Goal: Information Seeking & Learning: Understand process/instructions

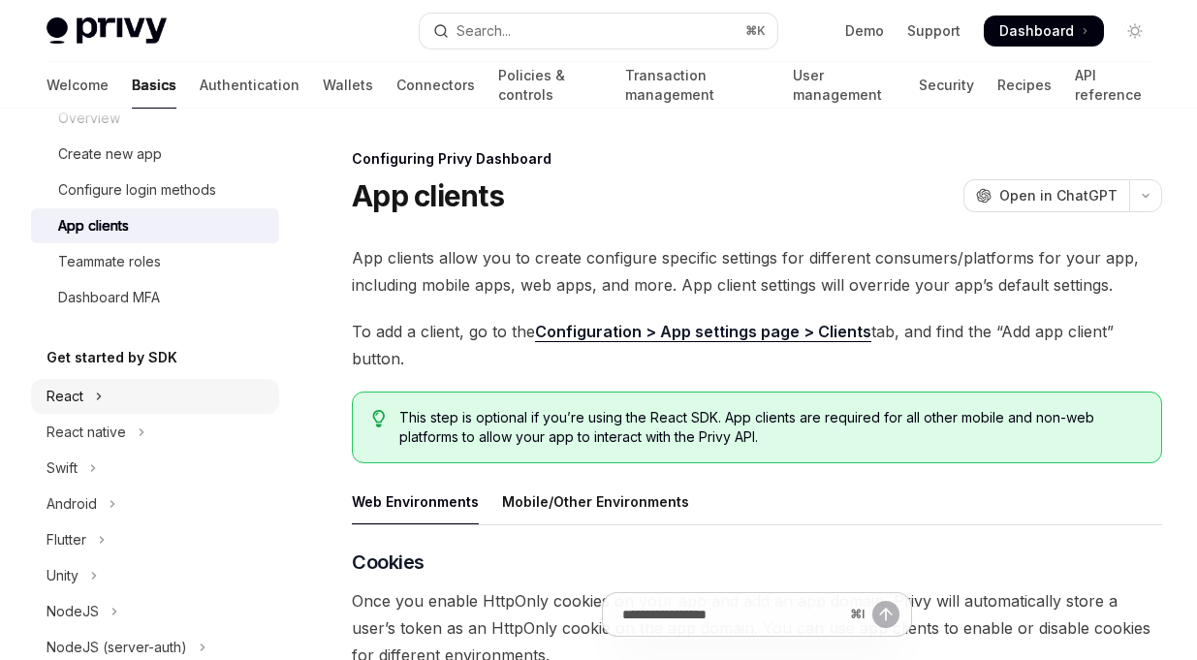
click at [120, 406] on button "React" at bounding box center [155, 396] width 248 height 35
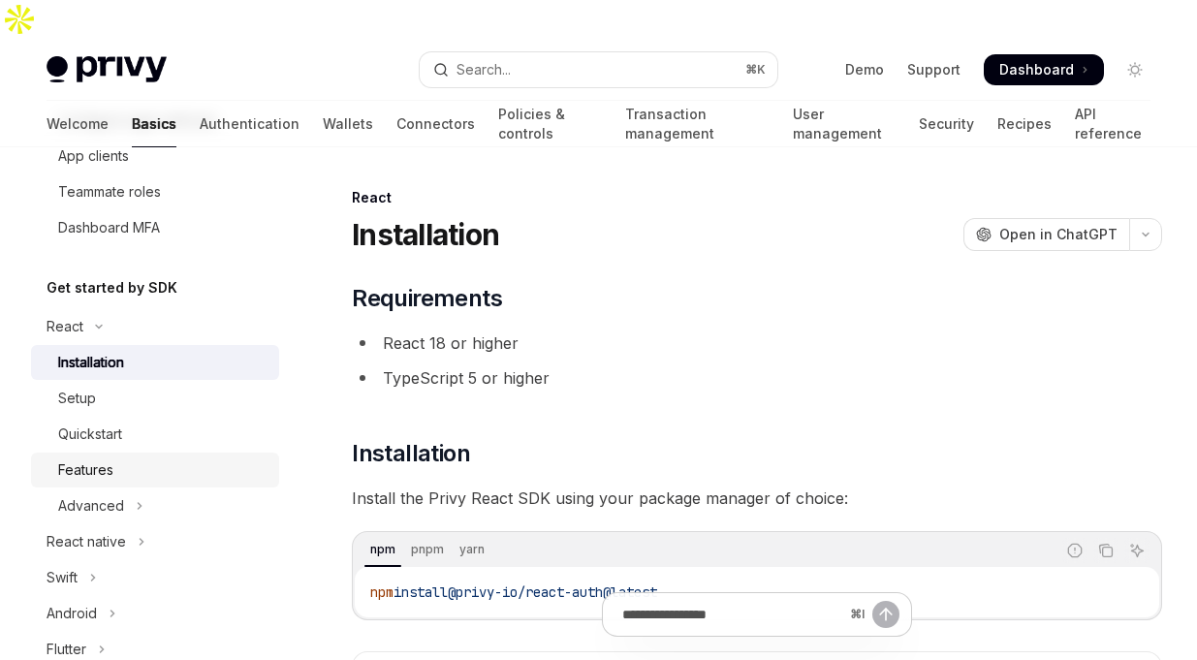
scroll to position [369, 0]
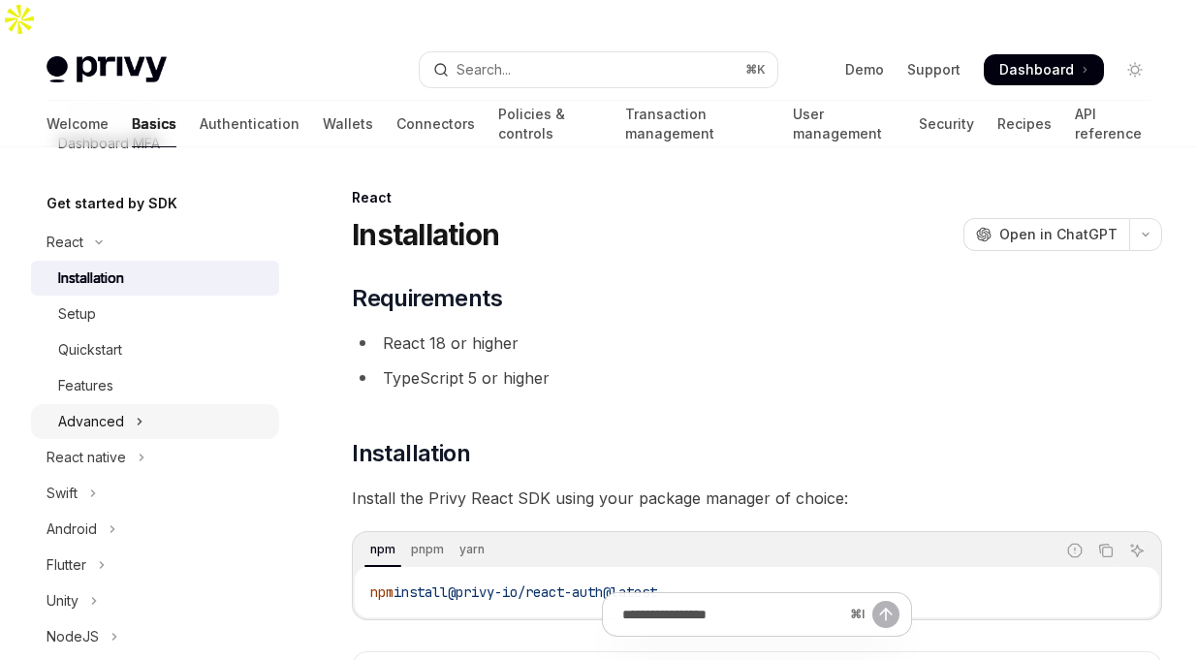
click at [107, 420] on div "Advanced" at bounding box center [91, 421] width 66 height 23
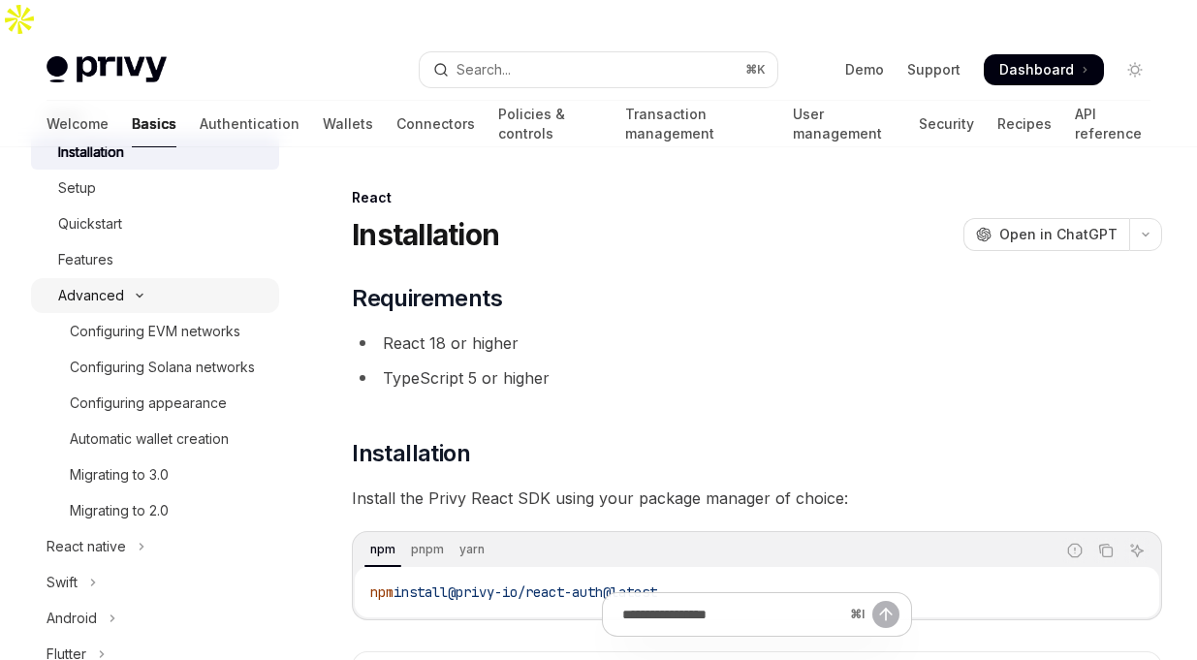
scroll to position [501, 0]
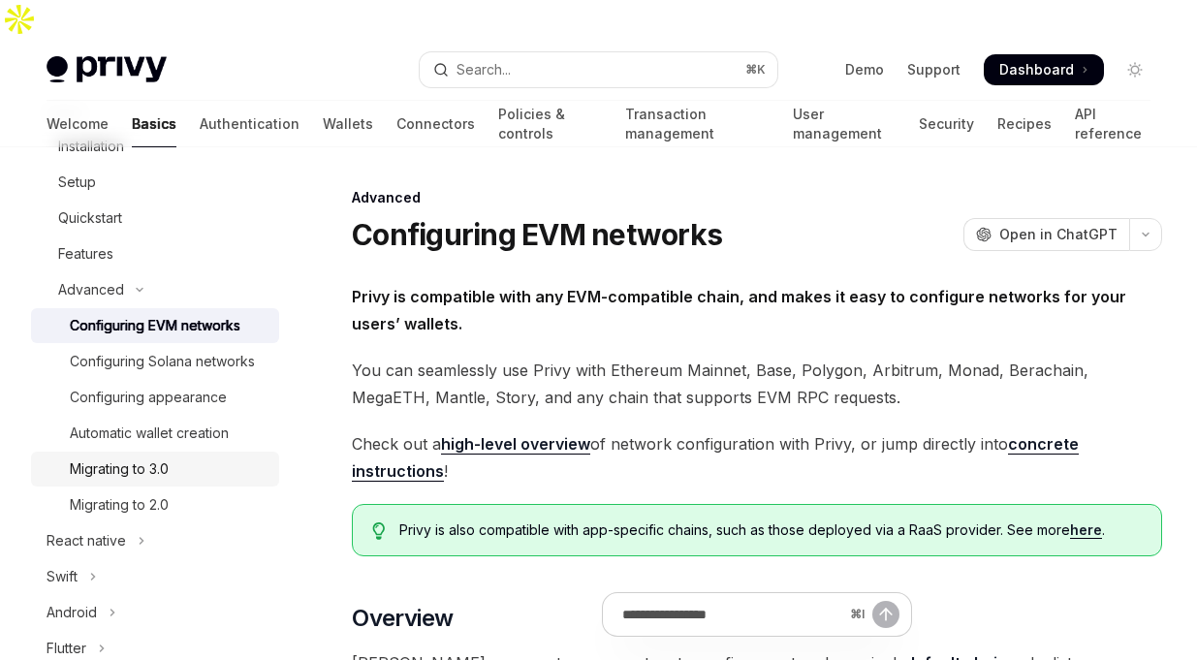
click at [144, 468] on div "Migrating to 3.0" at bounding box center [119, 468] width 99 height 23
click at [186, 470] on div "Migrating to 3.0" at bounding box center [169, 468] width 198 height 23
type textarea "*"
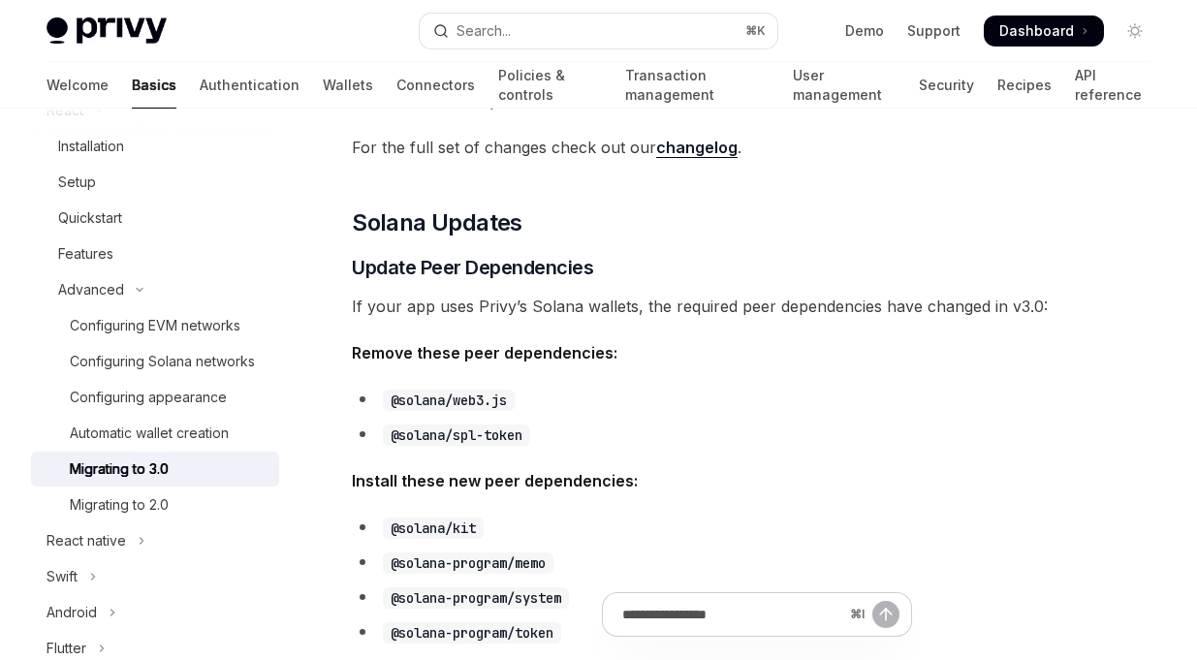
scroll to position [980, 0]
